Goal: Communication & Community: Participate in discussion

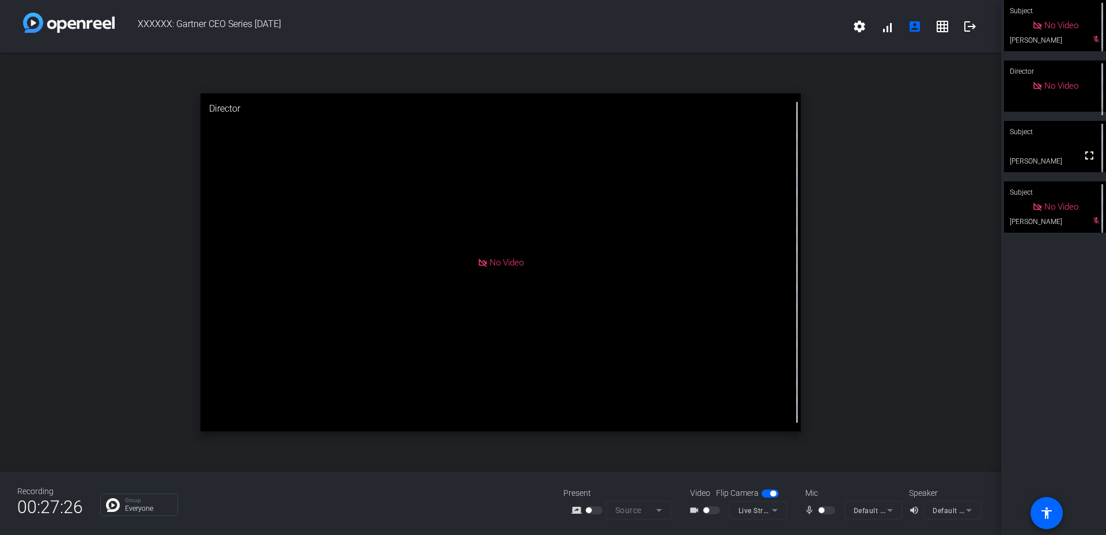
click at [825, 511] on div at bounding box center [828, 510] width 20 height 8
click at [831, 510] on div at bounding box center [828, 510] width 20 height 8
click at [828, 507] on div at bounding box center [828, 510] width 20 height 8
click at [829, 511] on div at bounding box center [828, 510] width 20 height 8
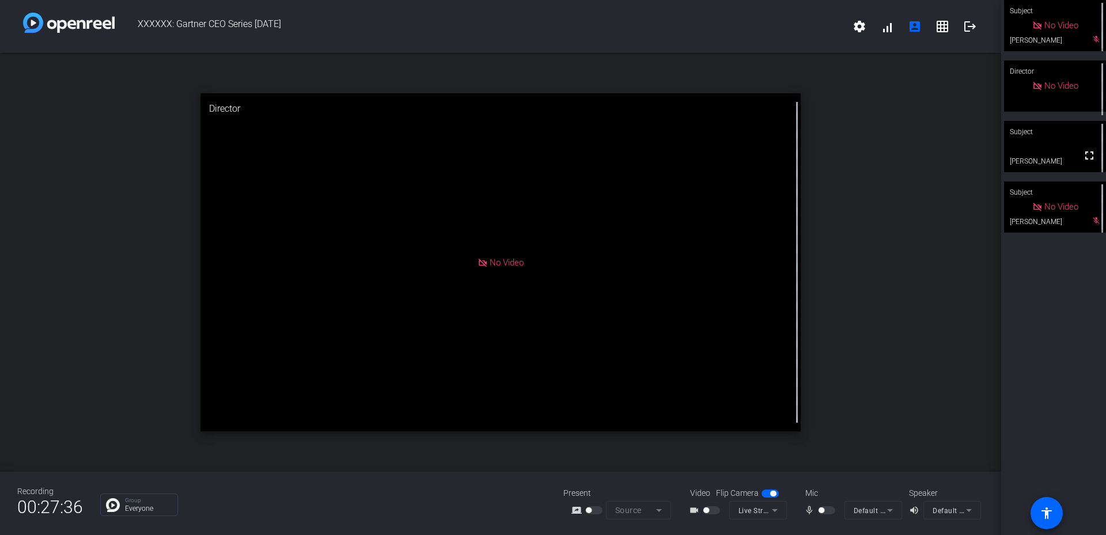
click at [828, 511] on div at bounding box center [828, 510] width 20 height 8
click at [263, 513] on div "Group Everyone" at bounding box center [323, 505] width 446 height 22
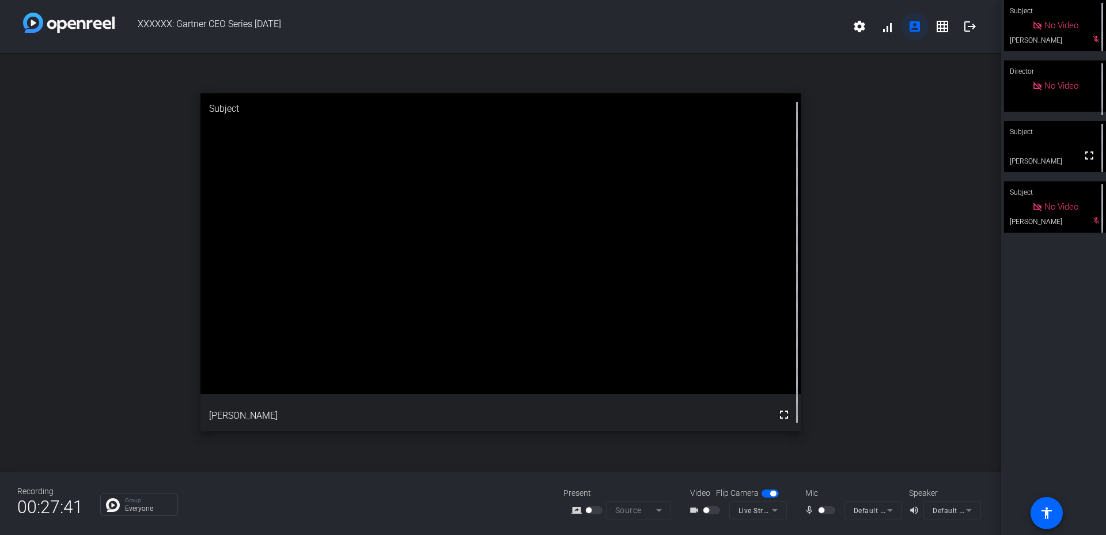
click at [908, 32] on mat-icon "account_box" at bounding box center [915, 27] width 14 height 14
click at [827, 509] on div at bounding box center [828, 510] width 20 height 8
click at [828, 512] on div at bounding box center [828, 510] width 20 height 8
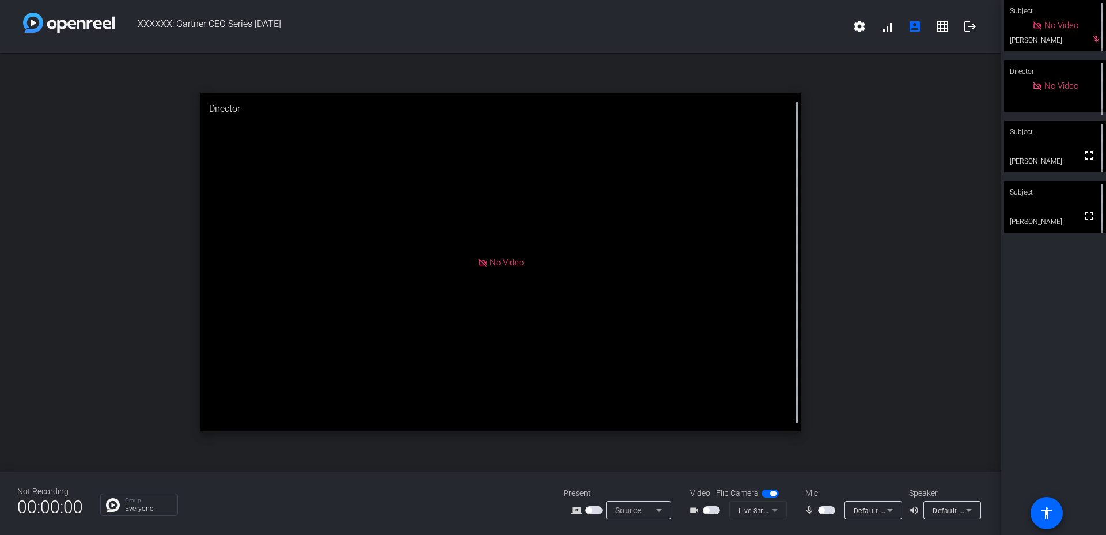
click at [833, 509] on span "button" at bounding box center [826, 510] width 17 height 8
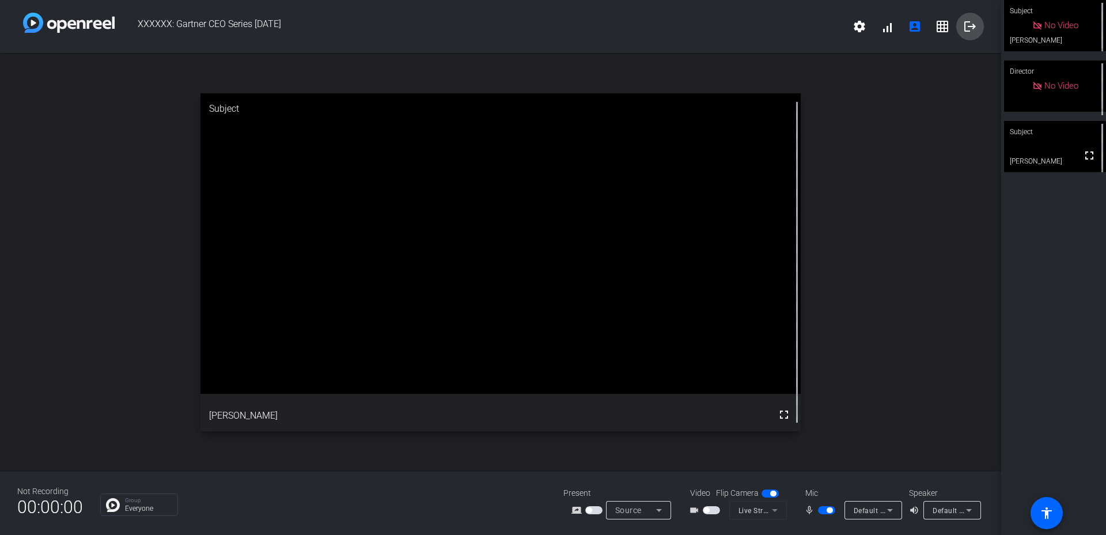
click at [965, 22] on mat-icon "logout" at bounding box center [970, 27] width 14 height 14
